Goal: Obtain resource: Download file/media

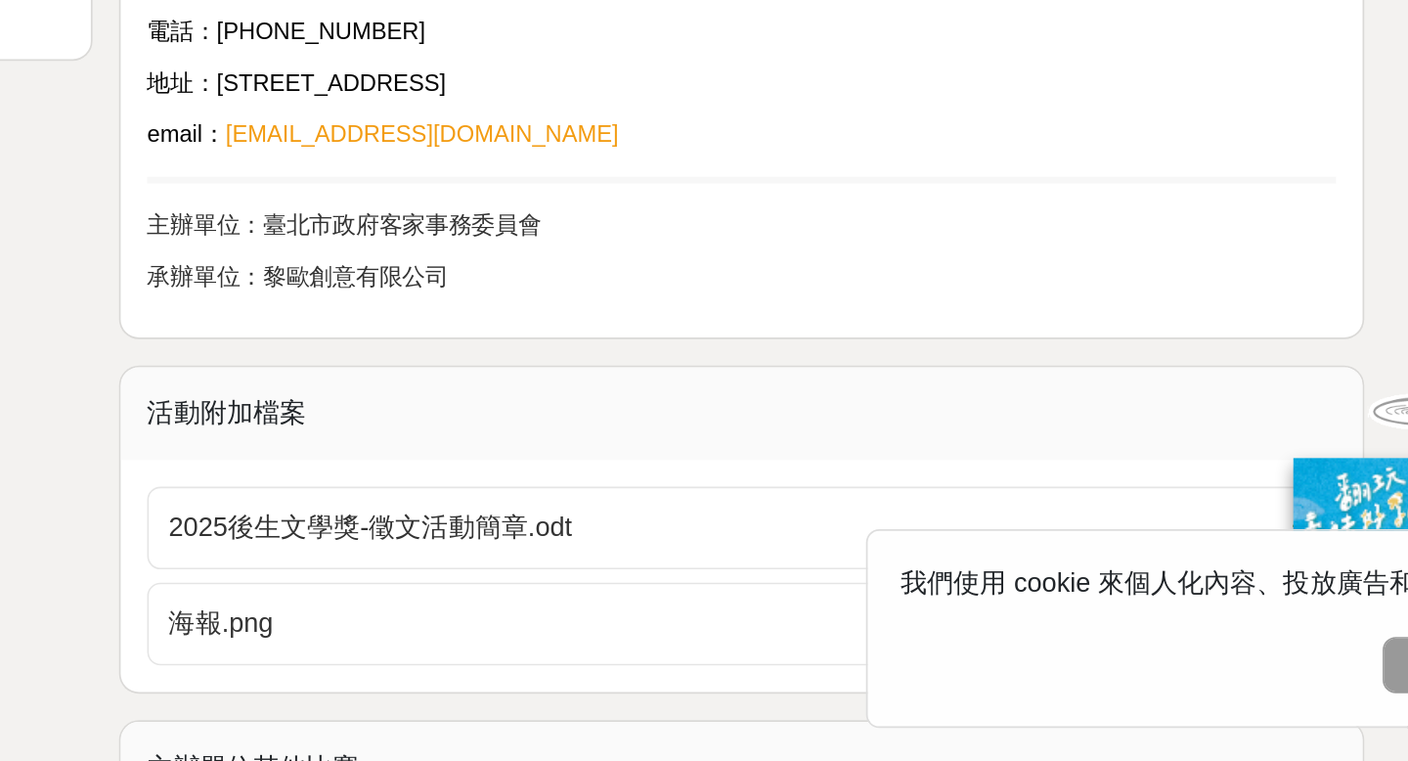
scroll to position [2726, 0]
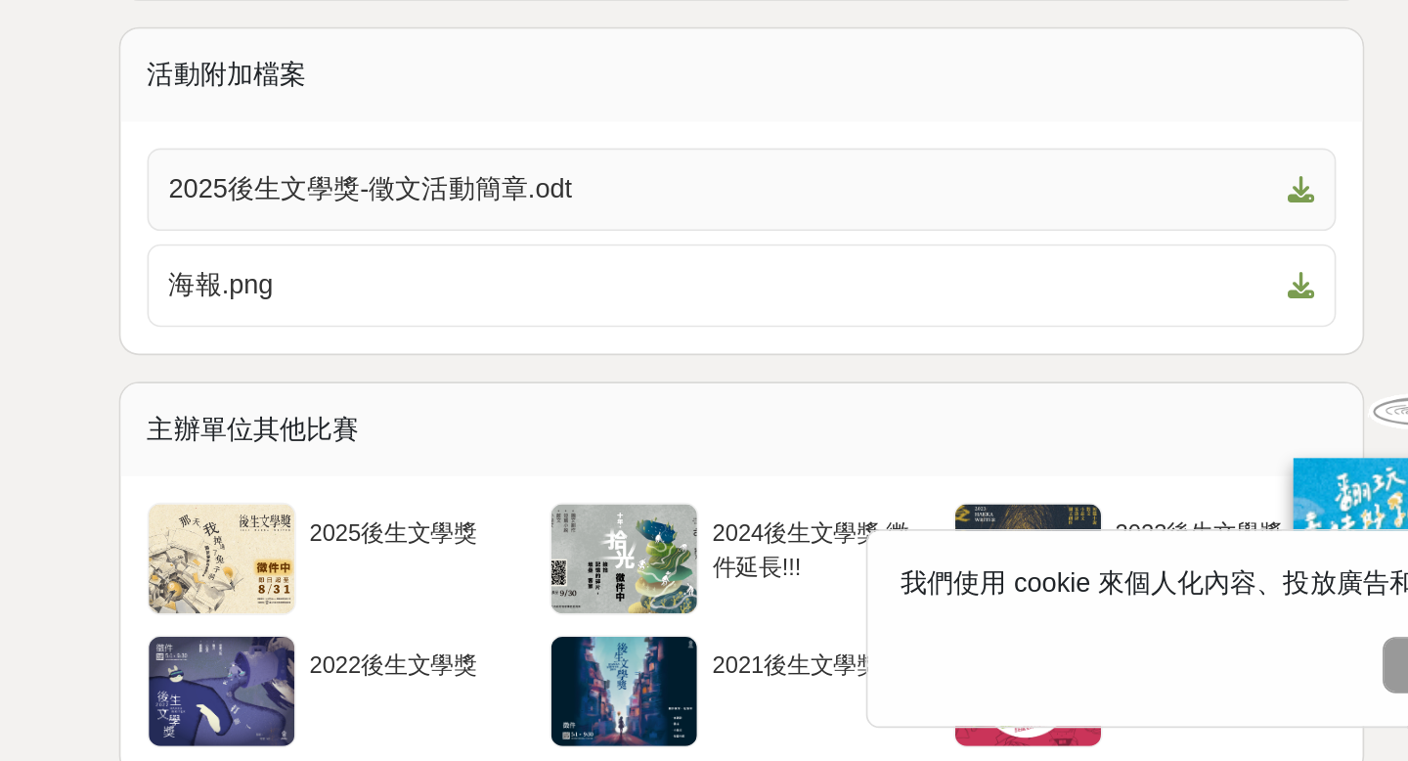
click at [701, 422] on span "2025後生文學獎-徵文活動簡章.odt" at bounding box center [879, 423] width 653 height 23
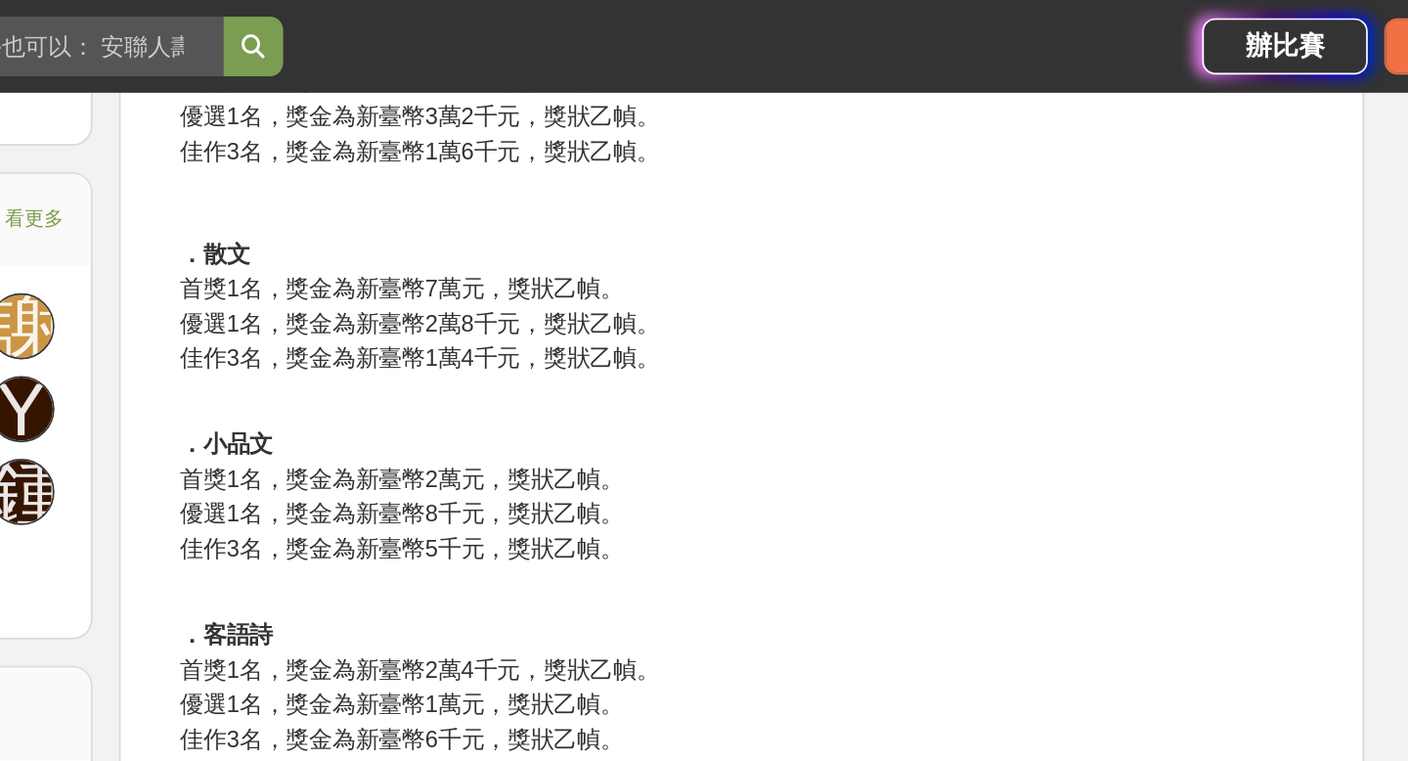
scroll to position [1095, 0]
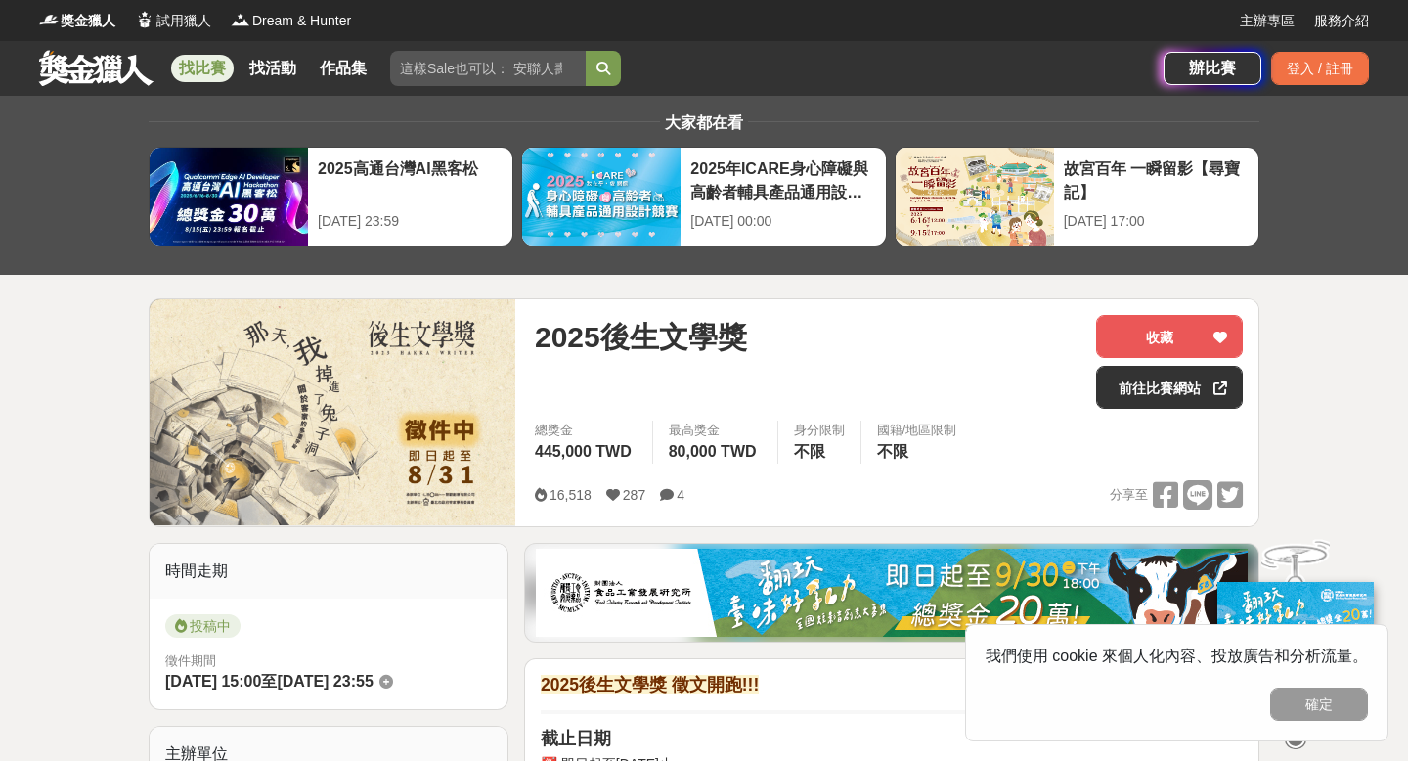
click at [344, 426] on img at bounding box center [333, 412] width 366 height 226
click at [364, 397] on img at bounding box center [333, 412] width 366 height 226
click at [1330, 704] on button "確定" at bounding box center [1319, 703] width 98 height 33
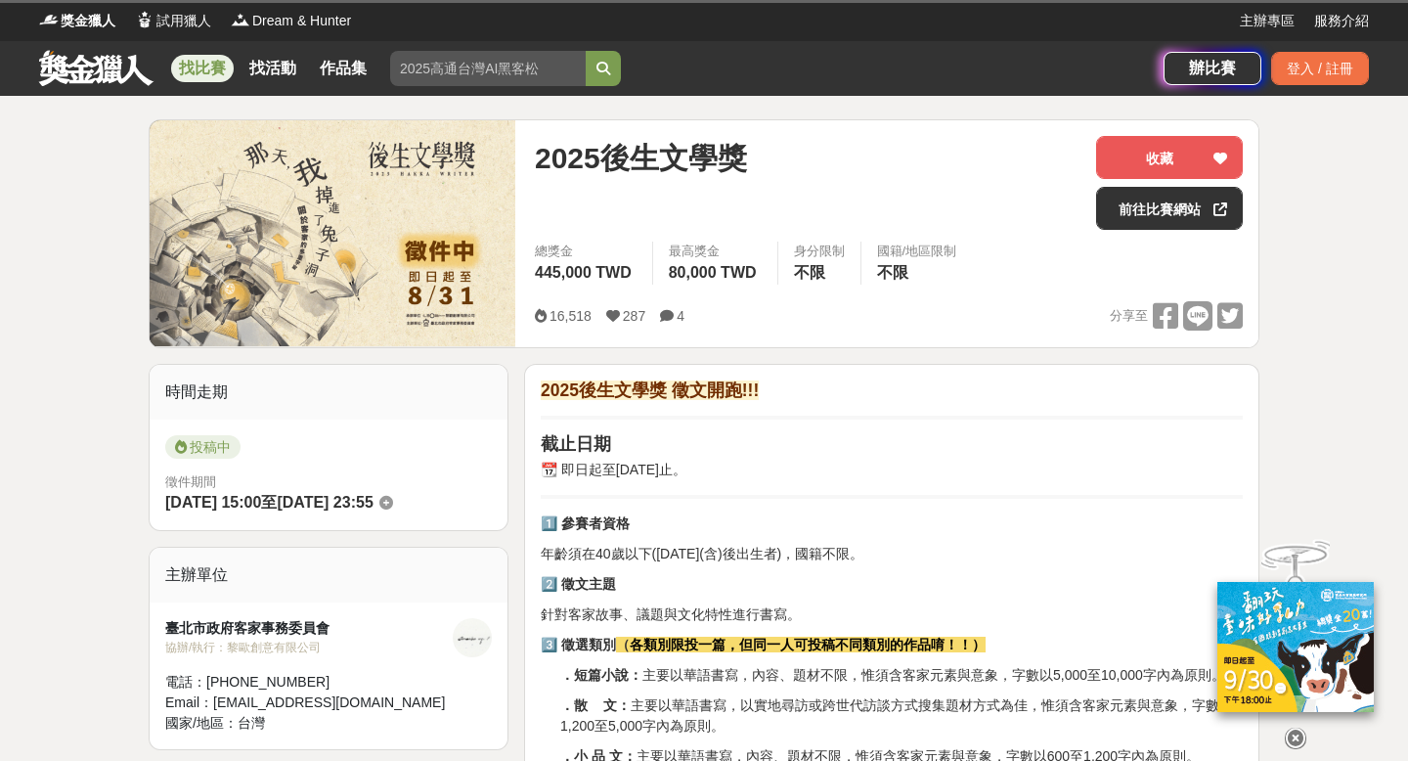
click at [399, 296] on img at bounding box center [333, 233] width 366 height 226
